Goal: Information Seeking & Learning: Learn about a topic

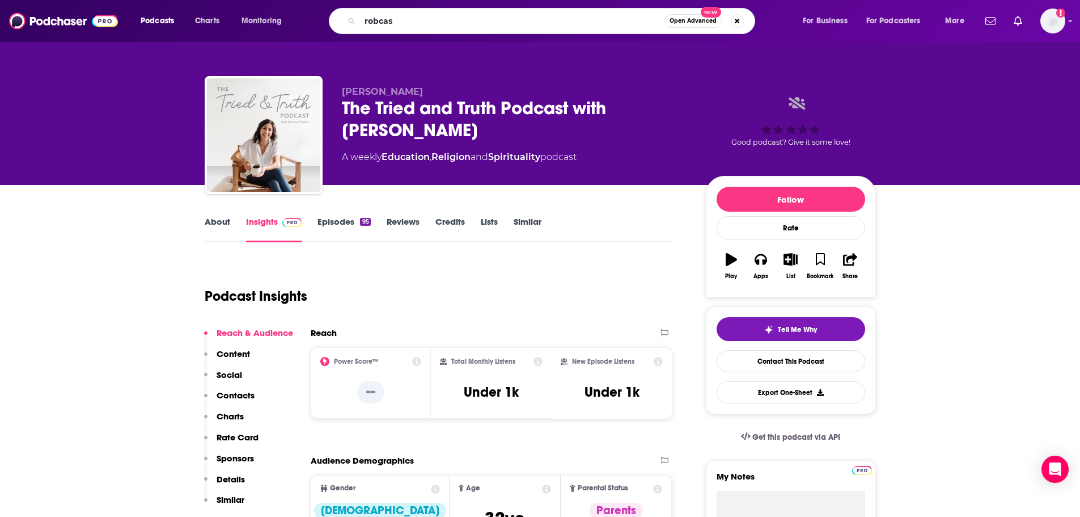
type input "robcast"
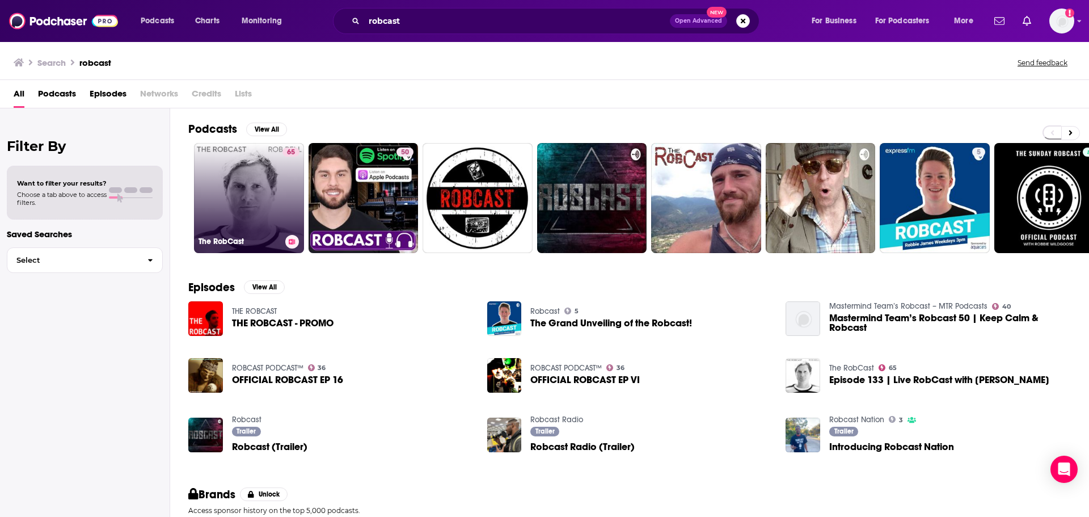
click at [267, 210] on link "65 The RobCast" at bounding box center [249, 198] width 110 height 110
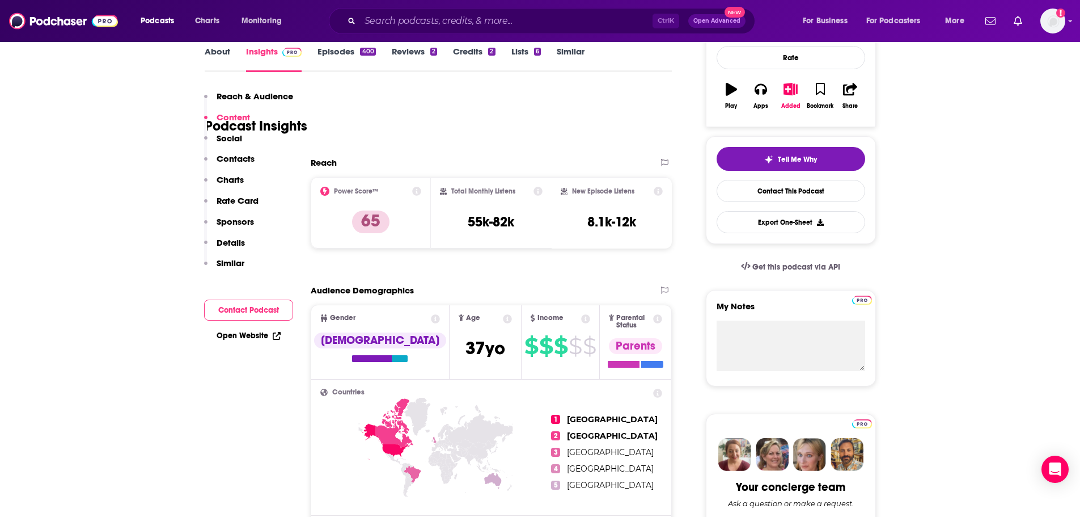
scroll to position [113, 0]
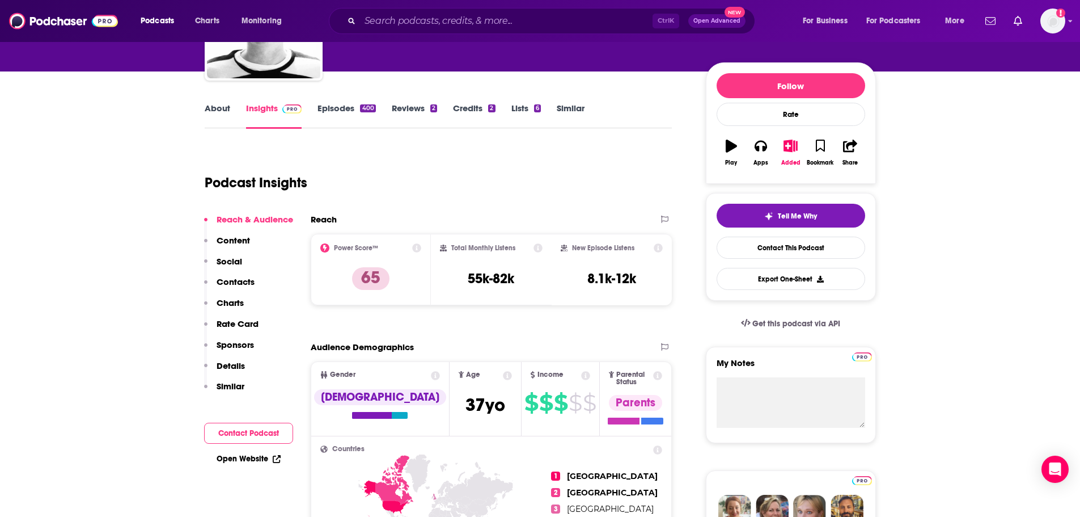
click at [352, 113] on link "Episodes 400" at bounding box center [347, 116] width 58 height 26
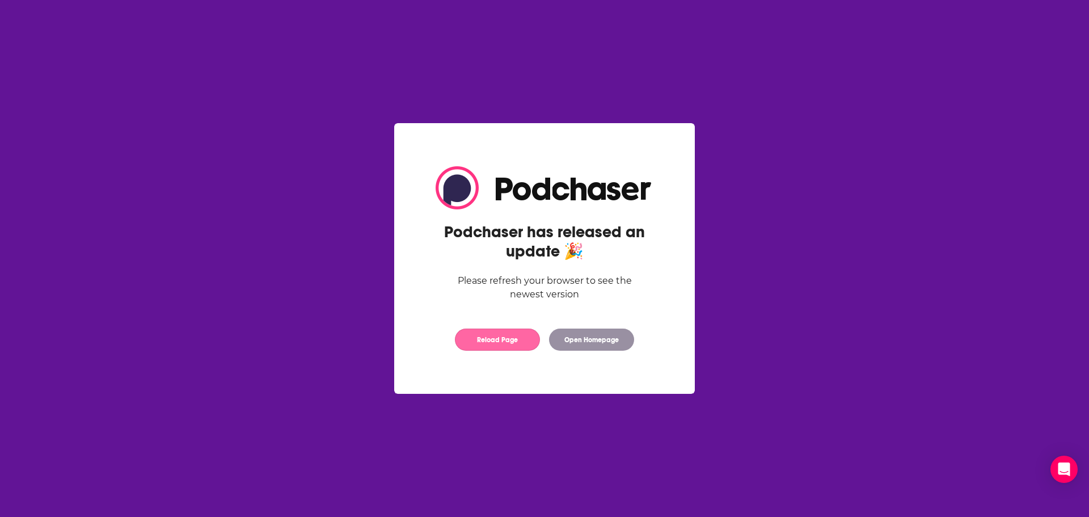
click at [475, 342] on button "Reload Page" at bounding box center [497, 339] width 85 height 22
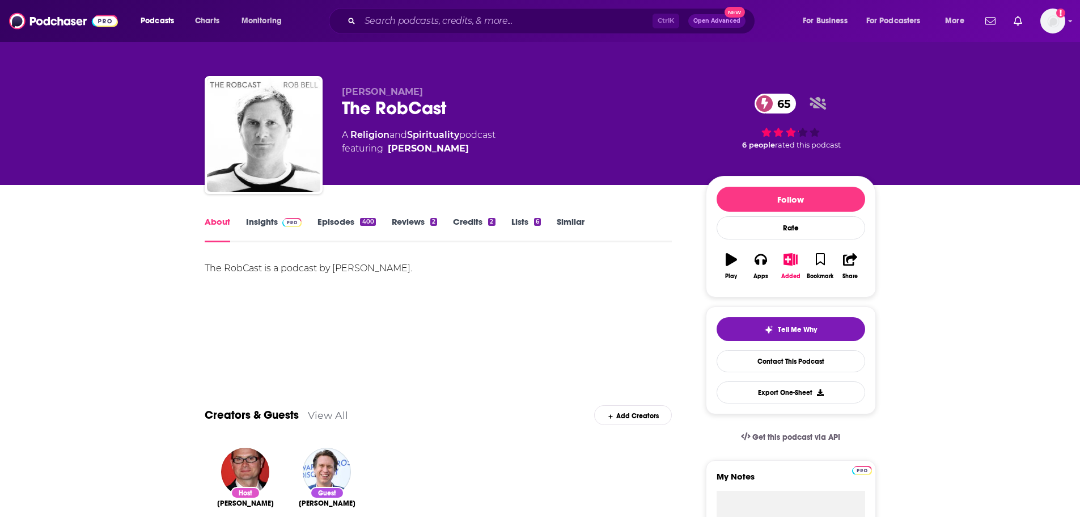
click at [345, 225] on link "Episodes 400" at bounding box center [347, 229] width 58 height 26
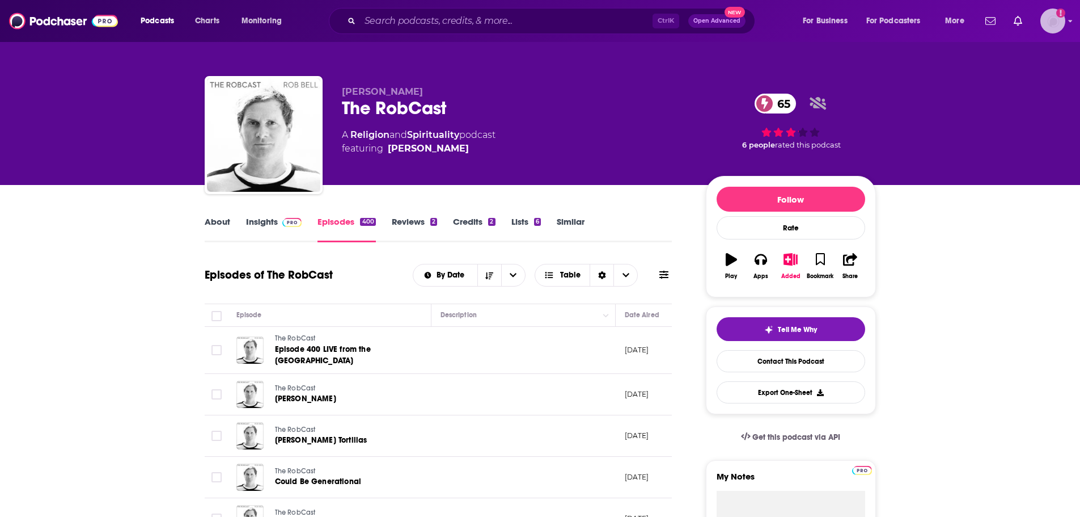
click at [1053, 18] on img "Logged in as agoldsmithwissman" at bounding box center [1053, 21] width 25 height 25
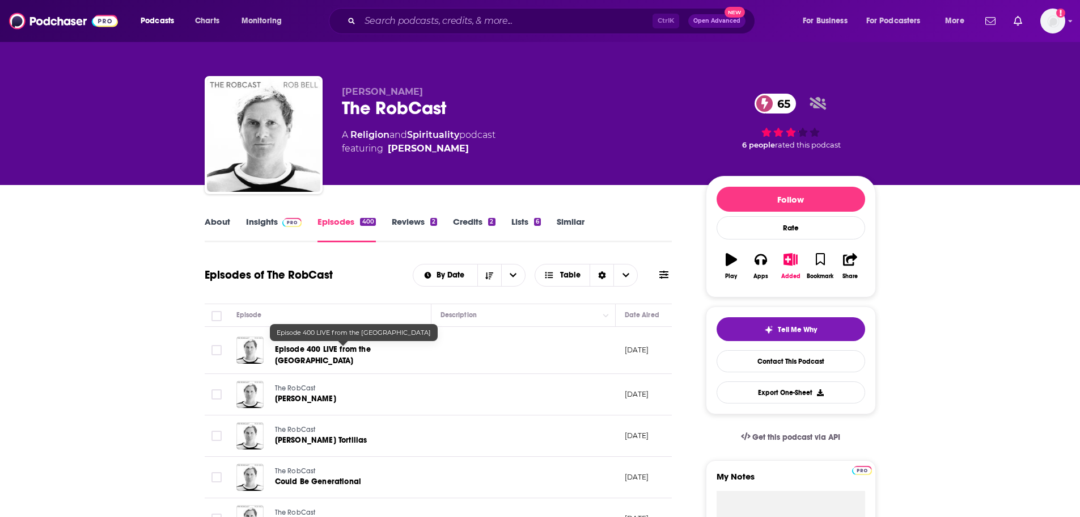
click at [307, 353] on span "Episode 400 LIVE from the Ojai Playhouse" at bounding box center [323, 354] width 96 height 21
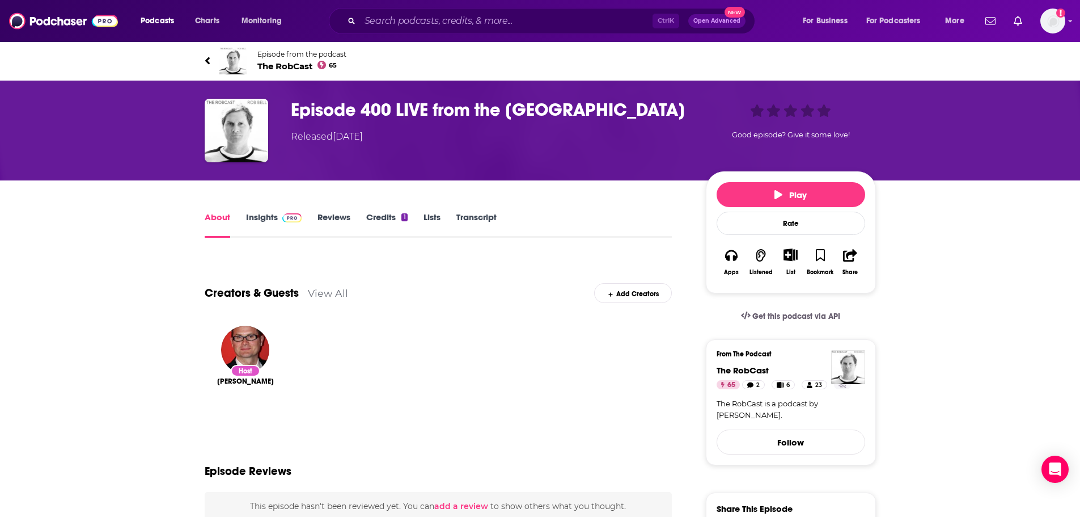
click at [260, 213] on link "Insights" at bounding box center [274, 225] width 56 height 26
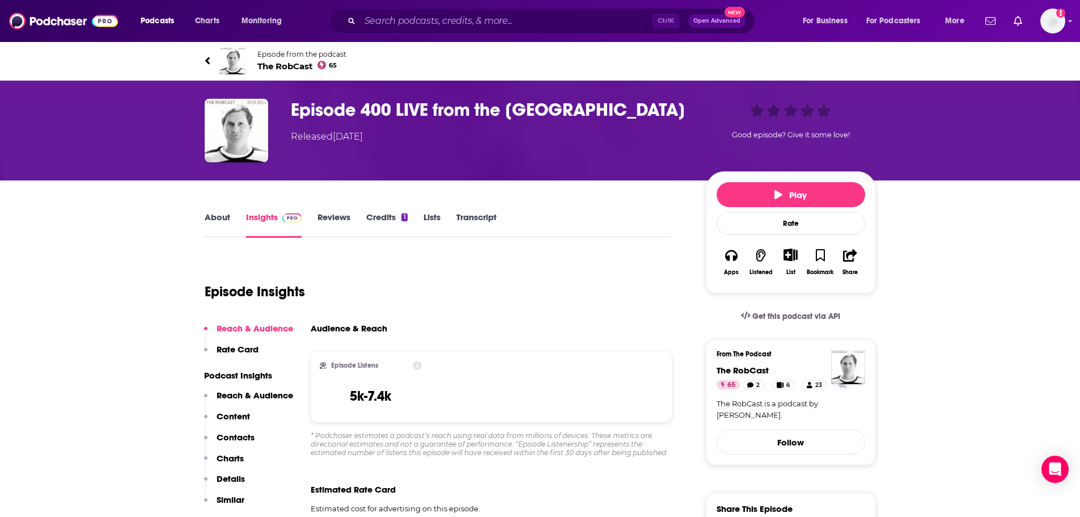
click at [420, 368] on icon at bounding box center [417, 365] width 9 height 9
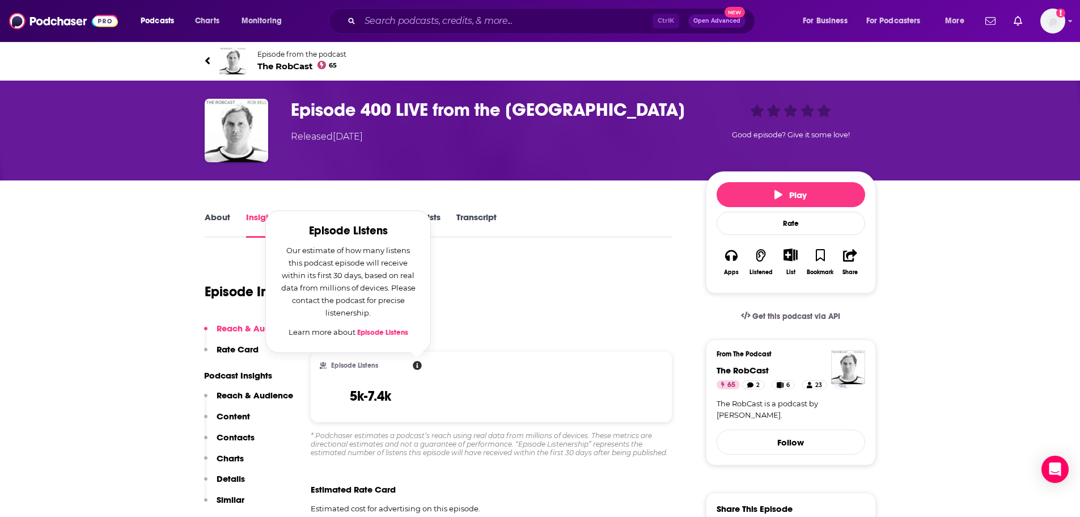
click at [510, 376] on div "Episode Listens Episode Listens Our estimate of how many listens this podcast e…" at bounding box center [492, 387] width 362 height 70
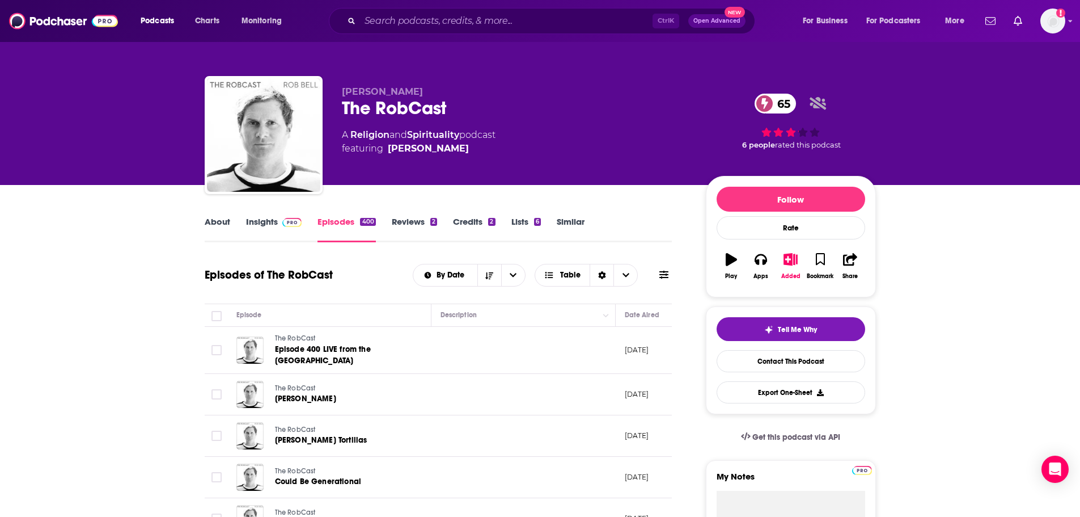
scroll to position [170, 0]
